Goal: Task Accomplishment & Management: Use online tool/utility

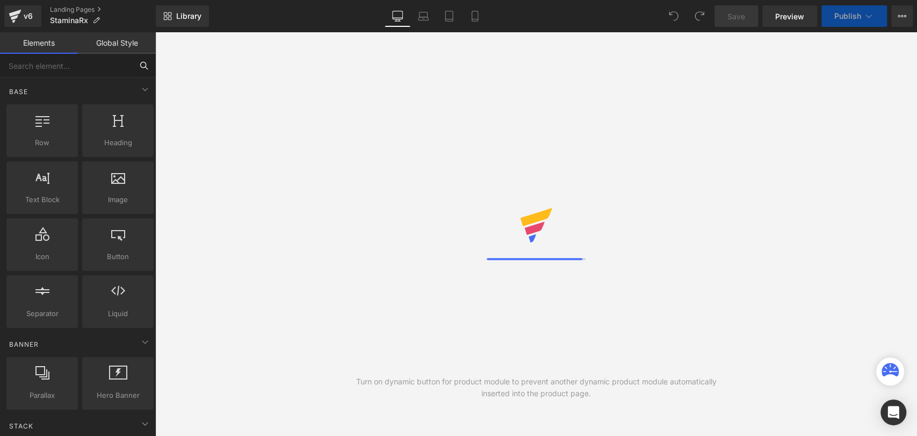
click at [76, 73] on input "text" at bounding box center [66, 66] width 132 height 24
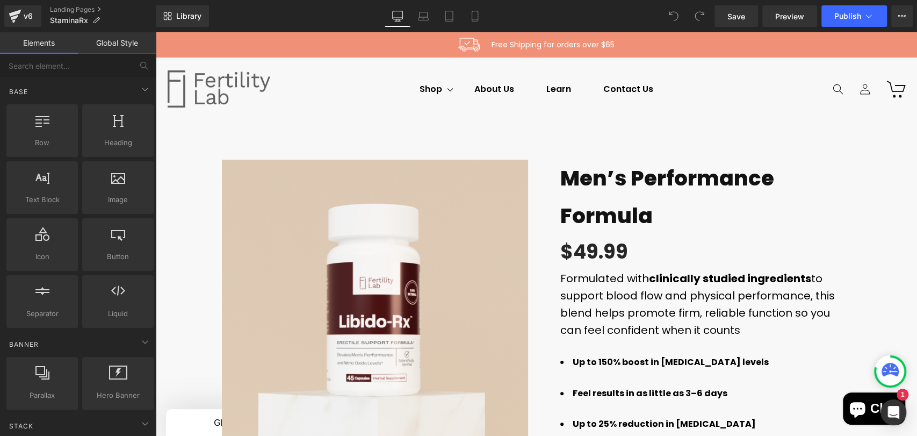
click at [102, 63] on input "text" at bounding box center [66, 66] width 132 height 24
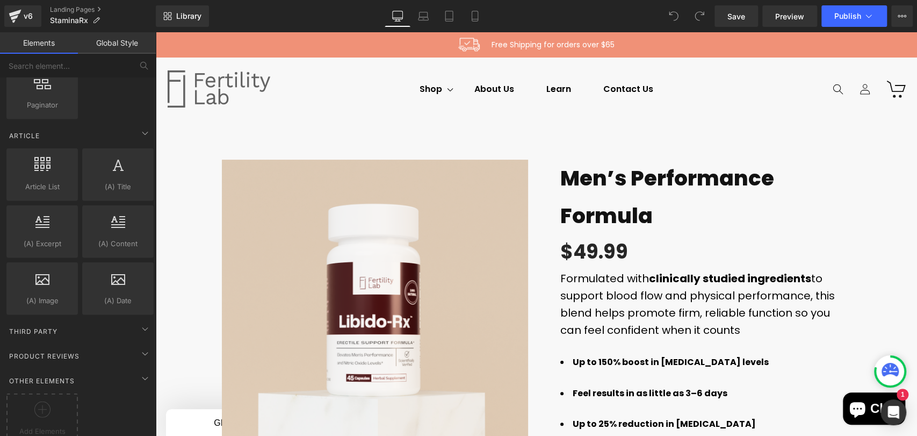
scroll to position [2007, 0]
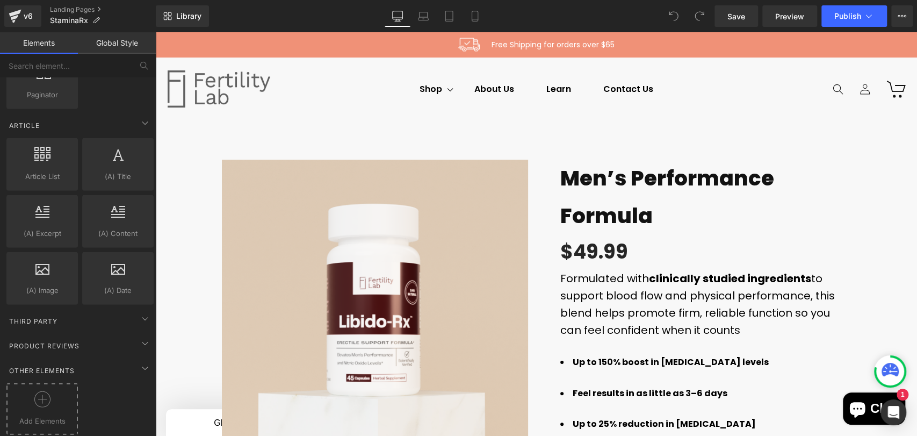
click at [24, 397] on div at bounding box center [42, 403] width 66 height 24
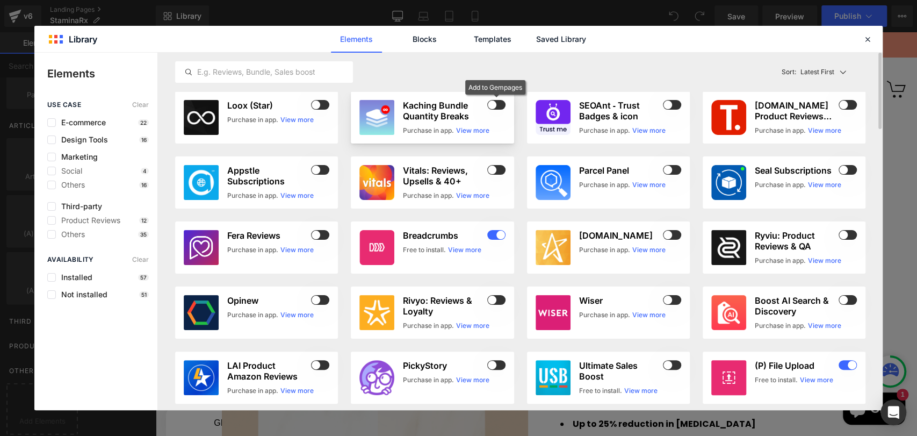
click at [494, 107] on span at bounding box center [496, 105] width 18 height 10
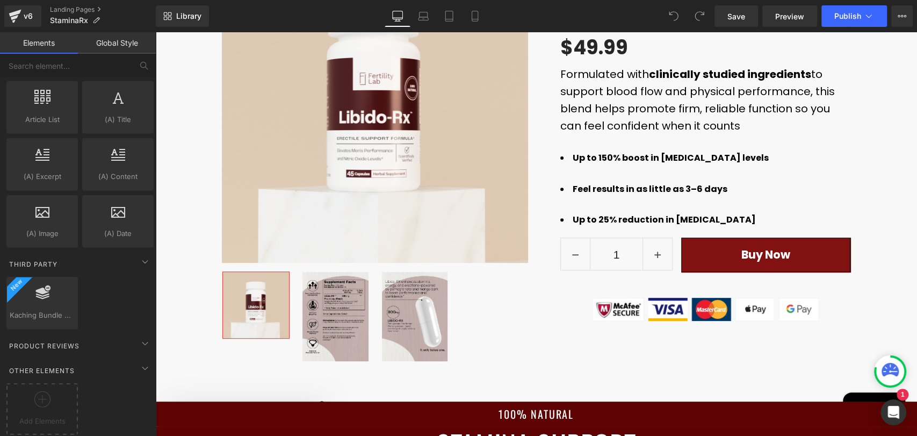
scroll to position [199, 0]
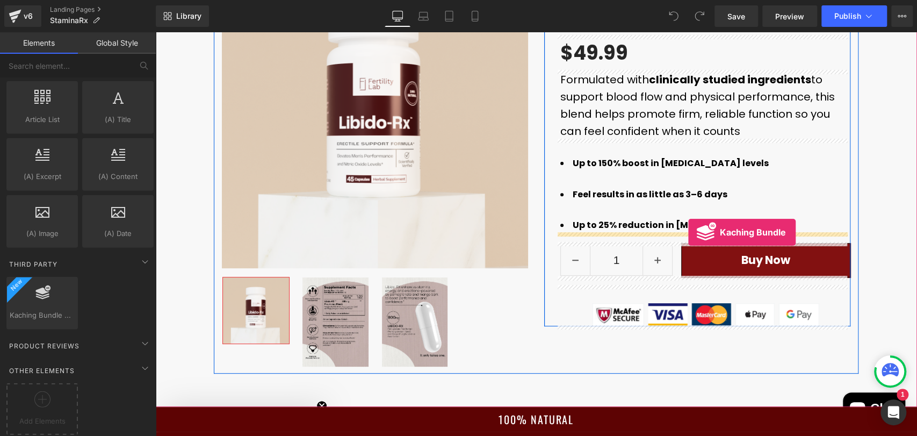
drag, startPoint x: 194, startPoint y: 329, endPoint x: 688, endPoint y: 233, distance: 503.4
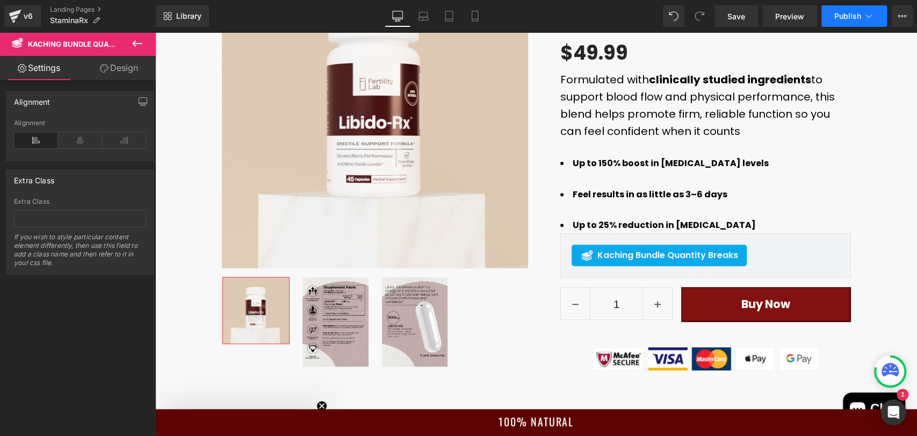
click at [857, 19] on span "Publish" at bounding box center [847, 16] width 27 height 9
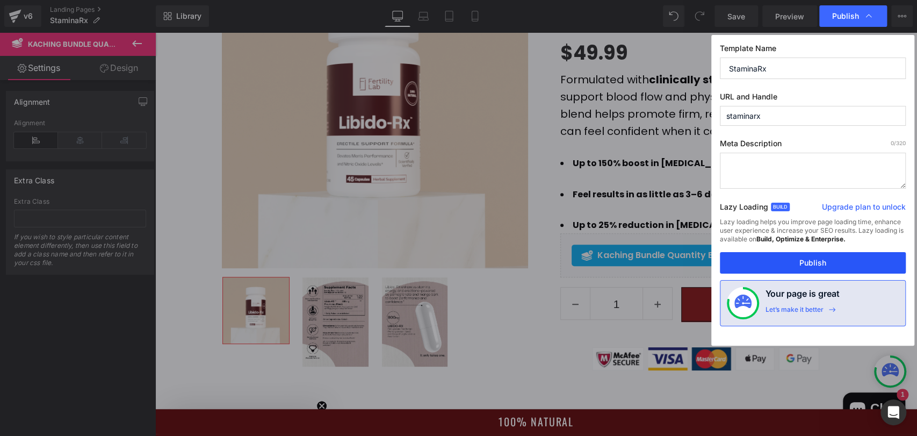
click at [803, 257] on button "Publish" at bounding box center [813, 262] width 186 height 21
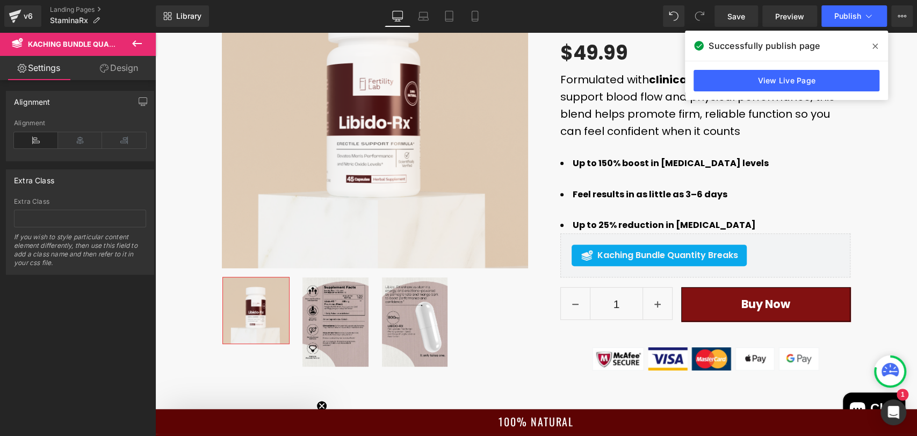
click at [739, 52] on span "Successfully publish page" at bounding box center [763, 45] width 111 height 13
click at [755, 86] on link "View Live Page" at bounding box center [786, 80] width 186 height 21
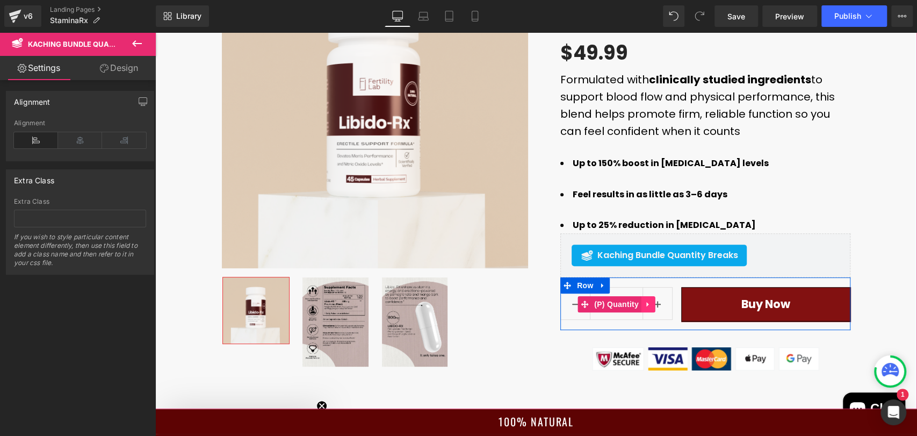
click at [645, 306] on icon at bounding box center [649, 304] width 8 height 8
click at [651, 303] on icon at bounding box center [655, 304] width 8 height 8
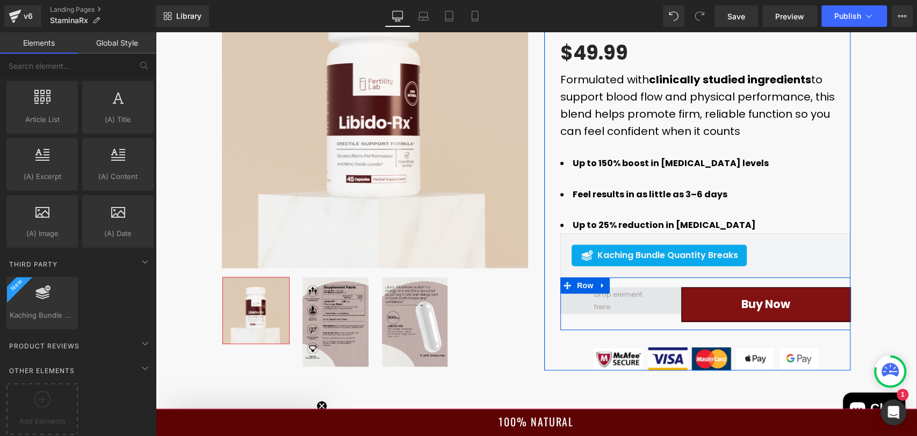
drag, startPoint x: 647, startPoint y: 303, endPoint x: 672, endPoint y: 306, distance: 24.9
click at [580, 284] on span "Row" at bounding box center [584, 286] width 21 height 16
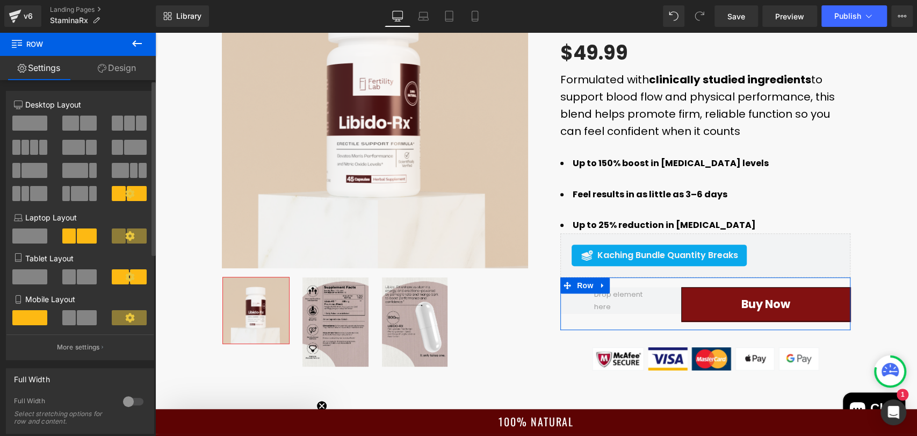
click at [30, 124] on span at bounding box center [29, 122] width 35 height 15
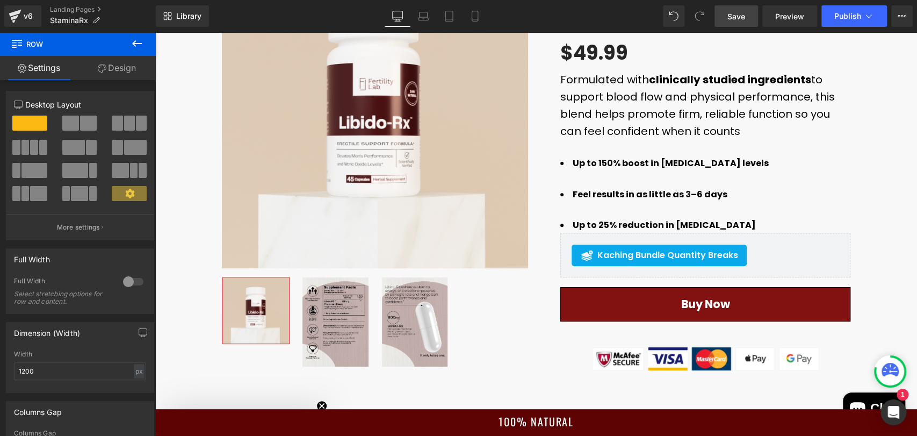
click at [742, 19] on span "Save" at bounding box center [736, 16] width 18 height 11
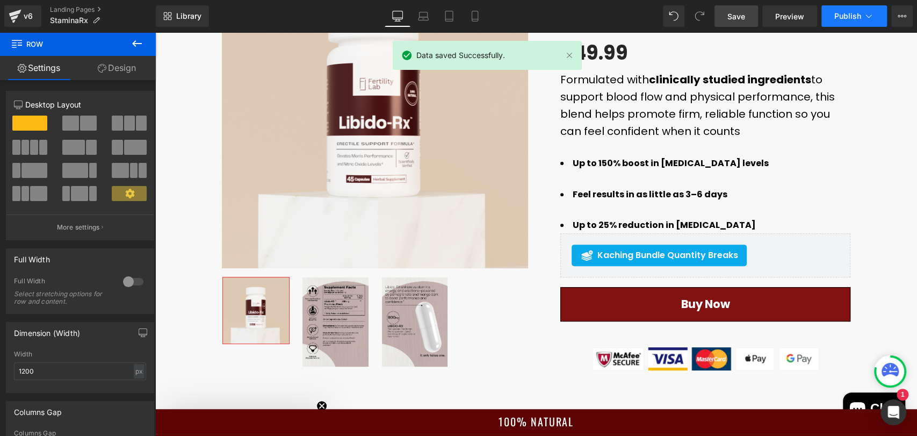
click at [839, 20] on button "Publish" at bounding box center [854, 15] width 66 height 21
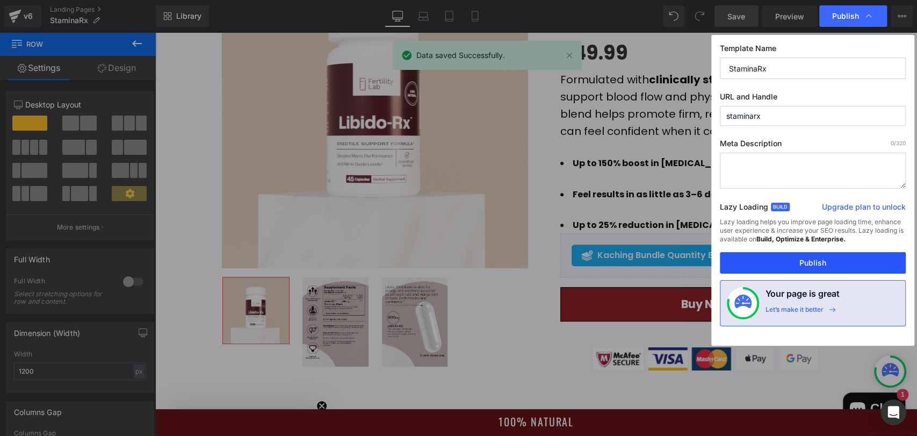
click at [765, 260] on button "Publish" at bounding box center [813, 262] width 186 height 21
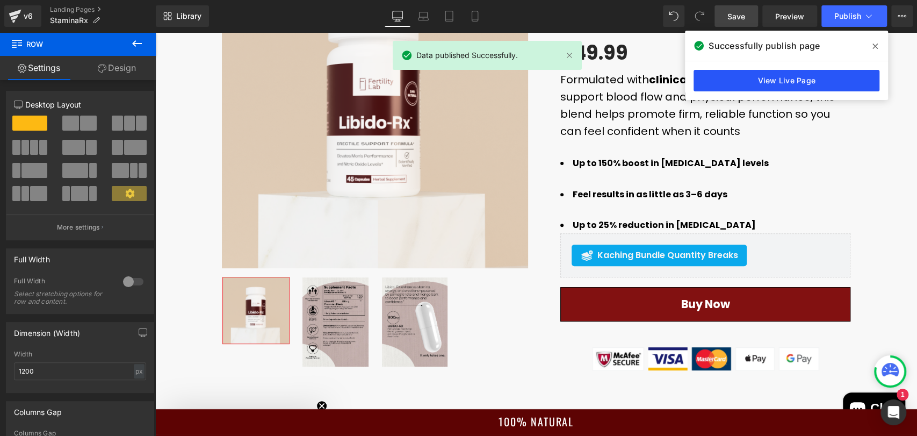
click at [865, 79] on link "View Live Page" at bounding box center [786, 80] width 186 height 21
